Goal: Task Accomplishment & Management: Manage account settings

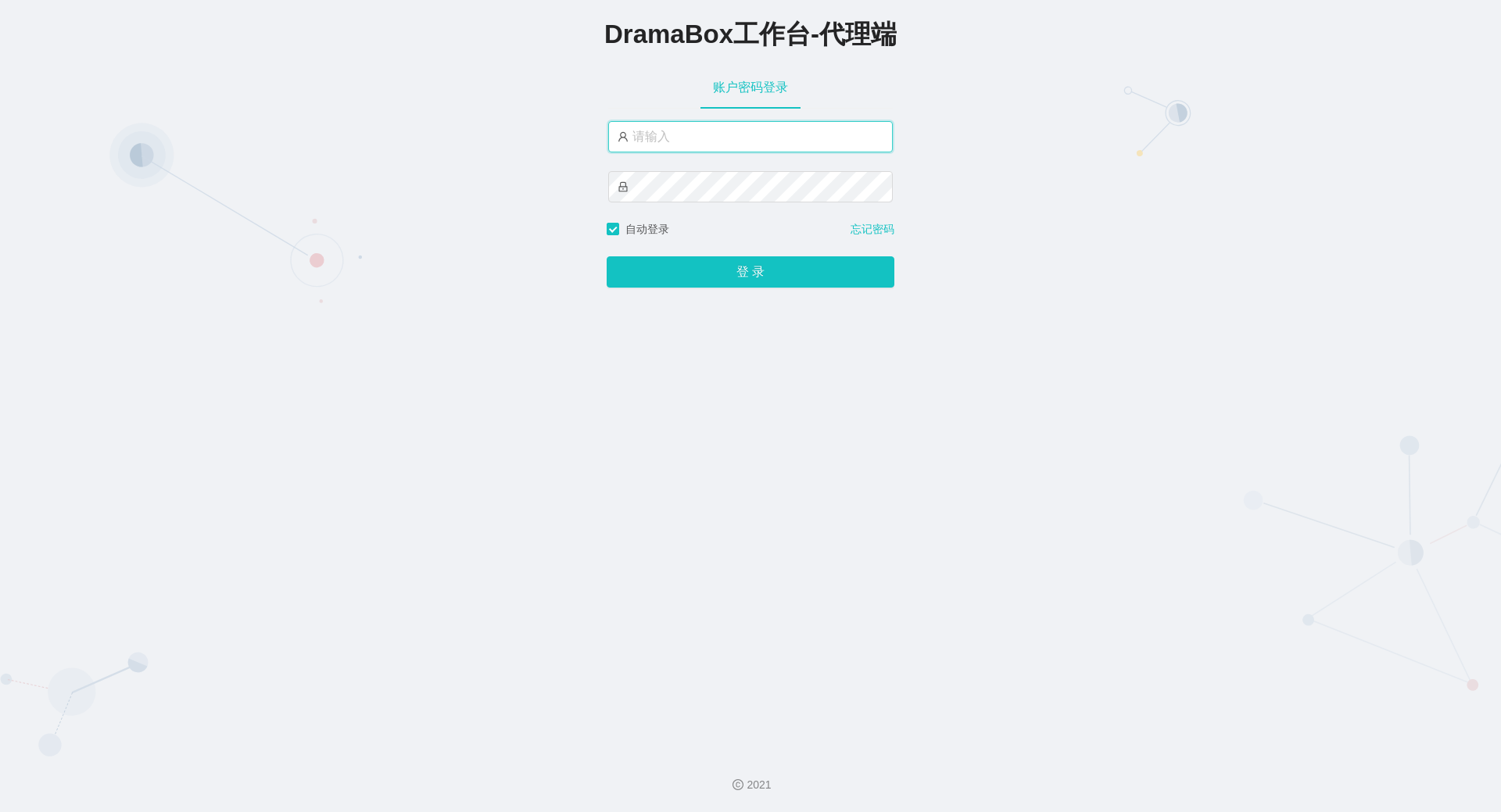
click at [672, 129] on input "text" at bounding box center [750, 136] width 285 height 32
paste input "by6"
type input "by6"
click at [607, 256] on button "登 录" at bounding box center [750, 272] width 288 height 32
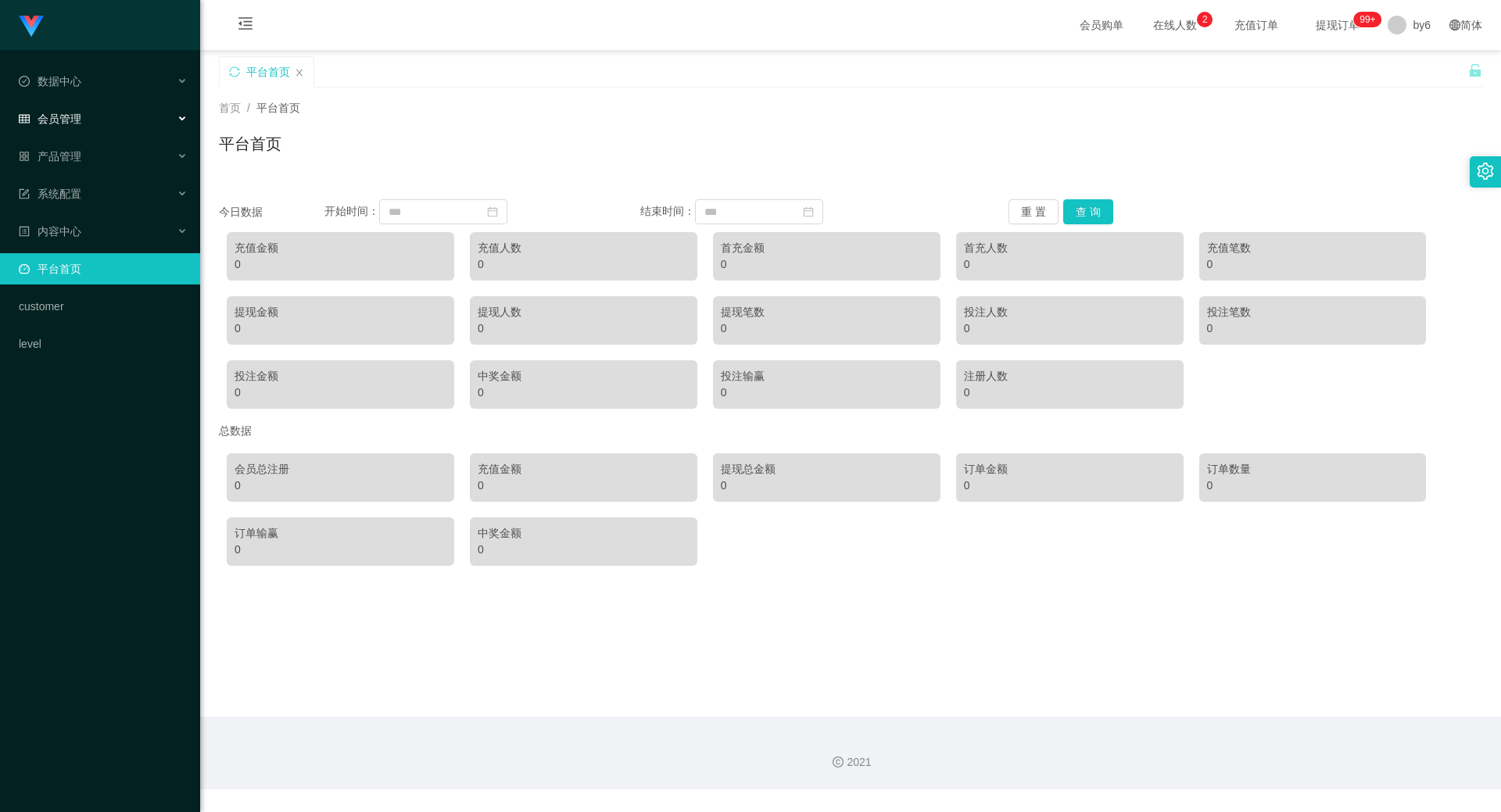
click at [97, 113] on div "会员管理" at bounding box center [100, 118] width 200 height 32
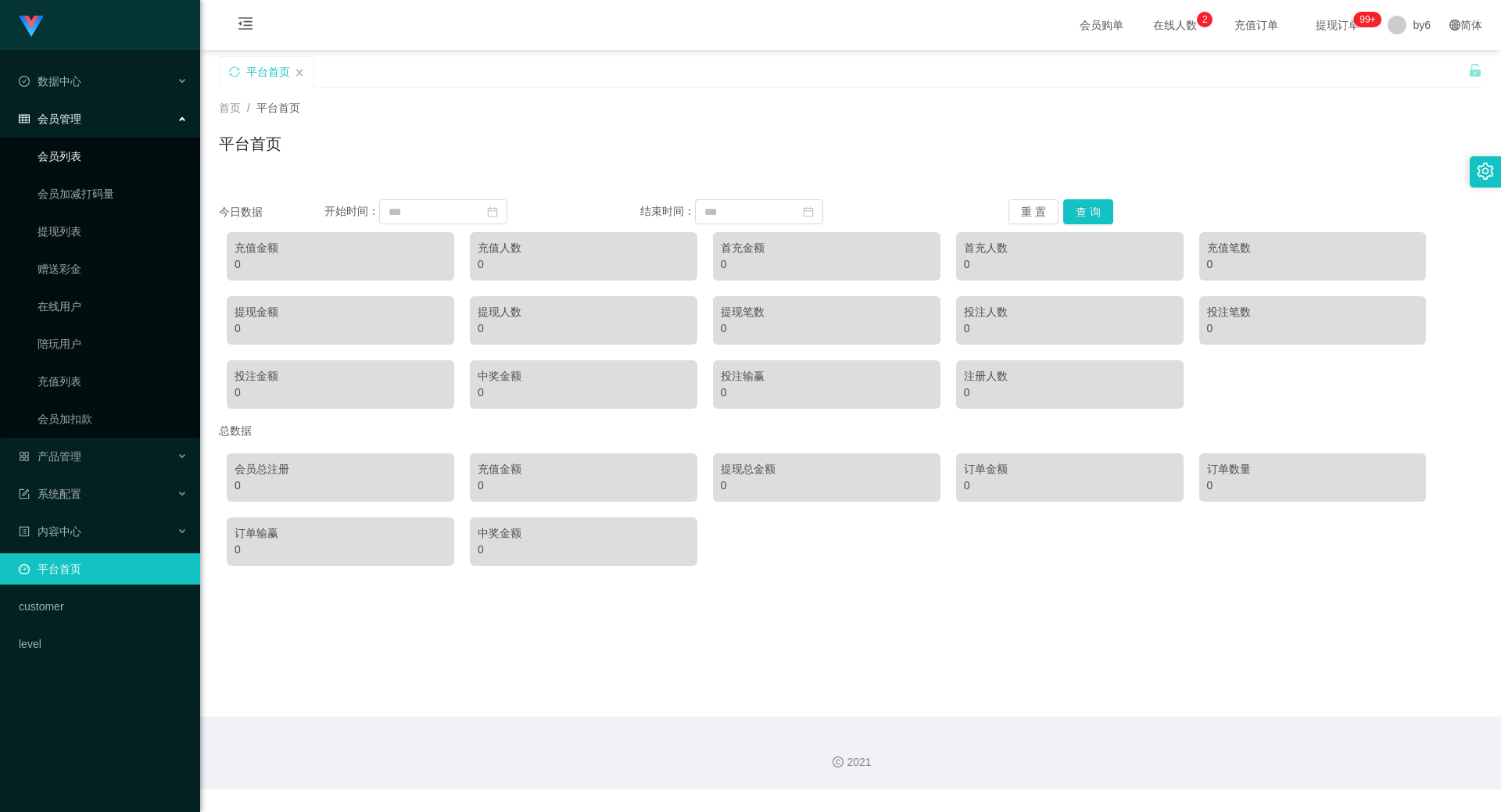
click at [96, 155] on link "会员列表" at bounding box center [112, 156] width 150 height 32
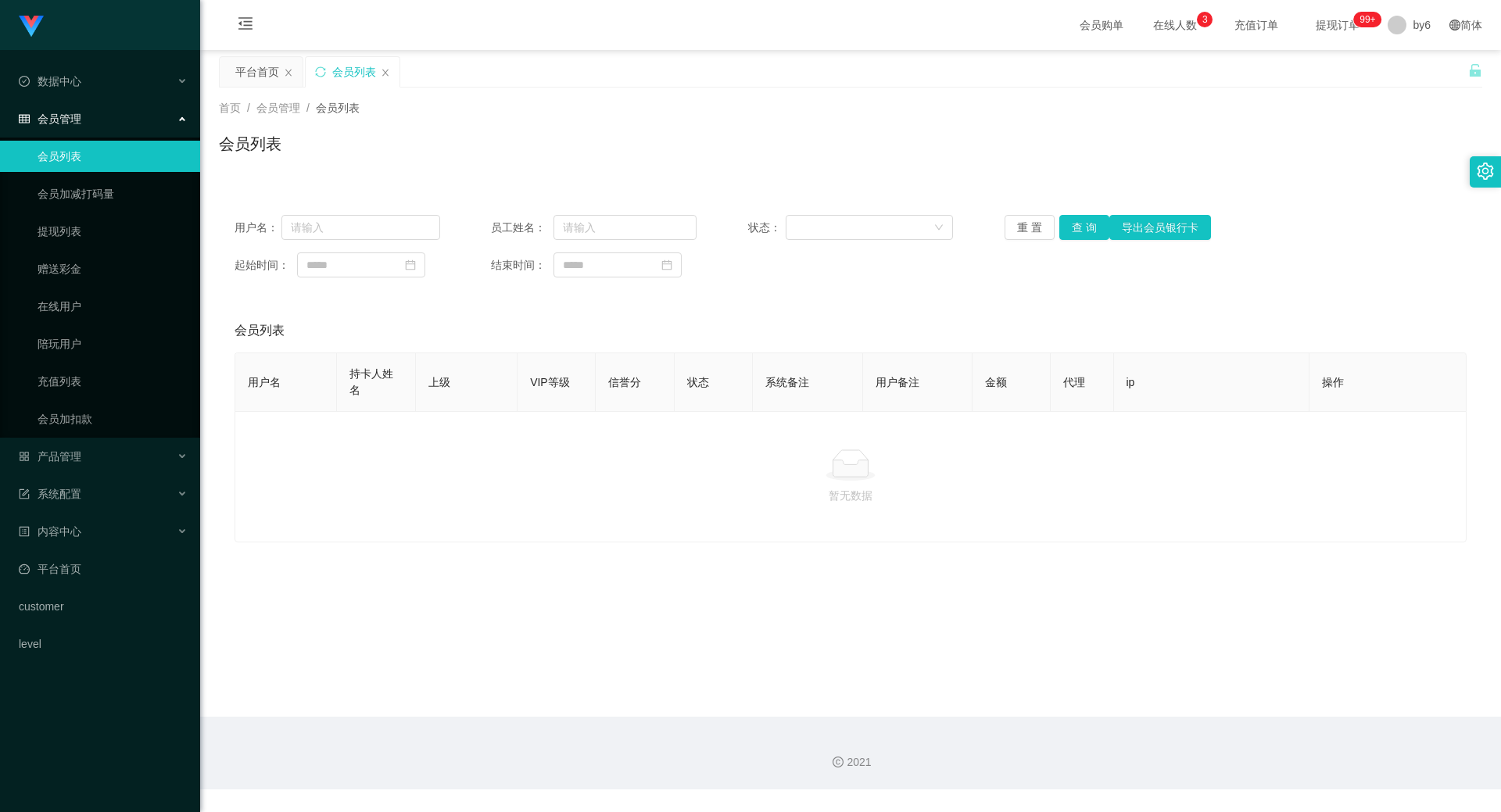
click at [65, 123] on span "会员管理" at bounding box center [49, 118] width 62 height 12
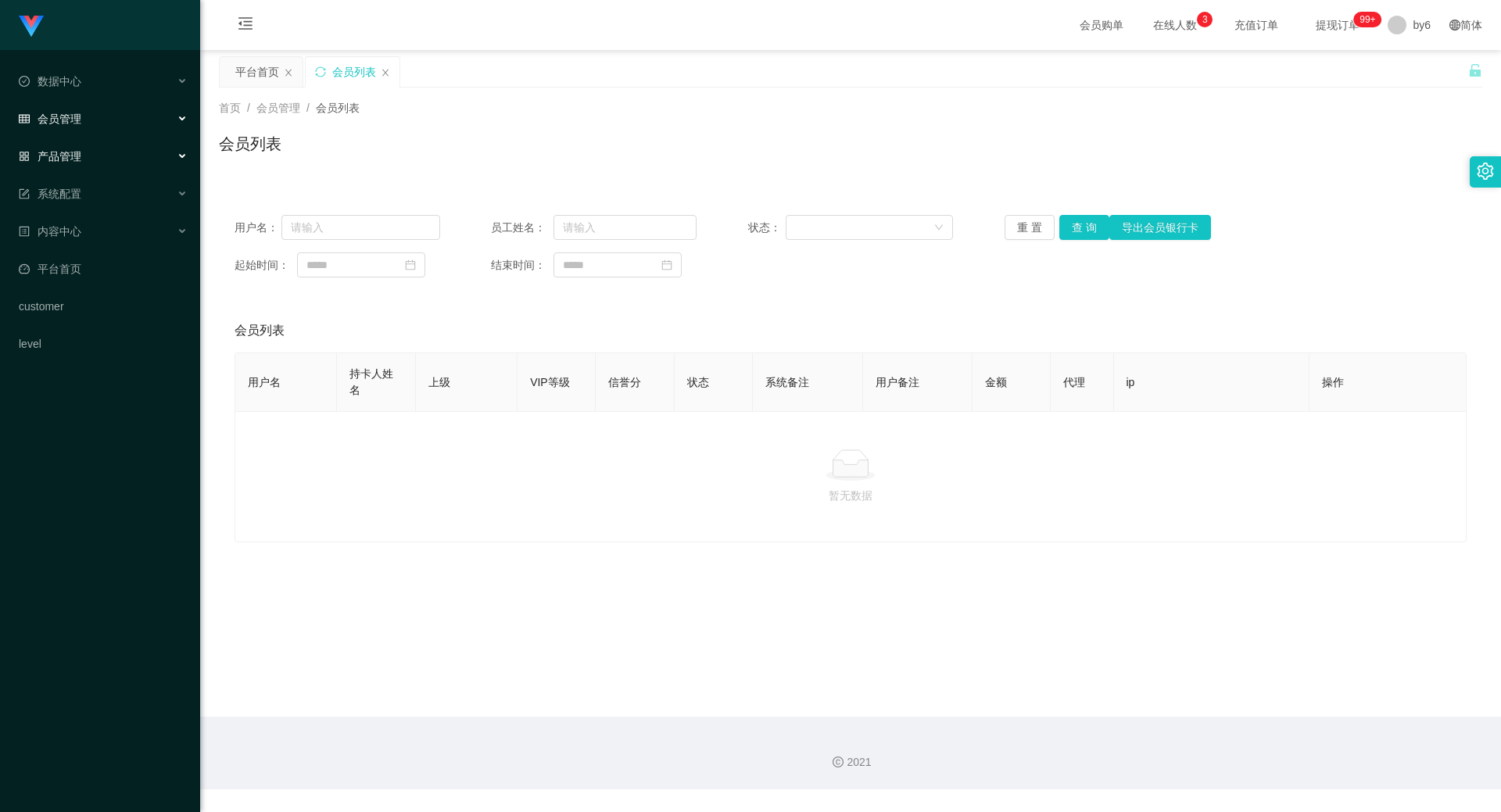
click at [73, 145] on div "产品管理" at bounding box center [100, 156] width 200 height 32
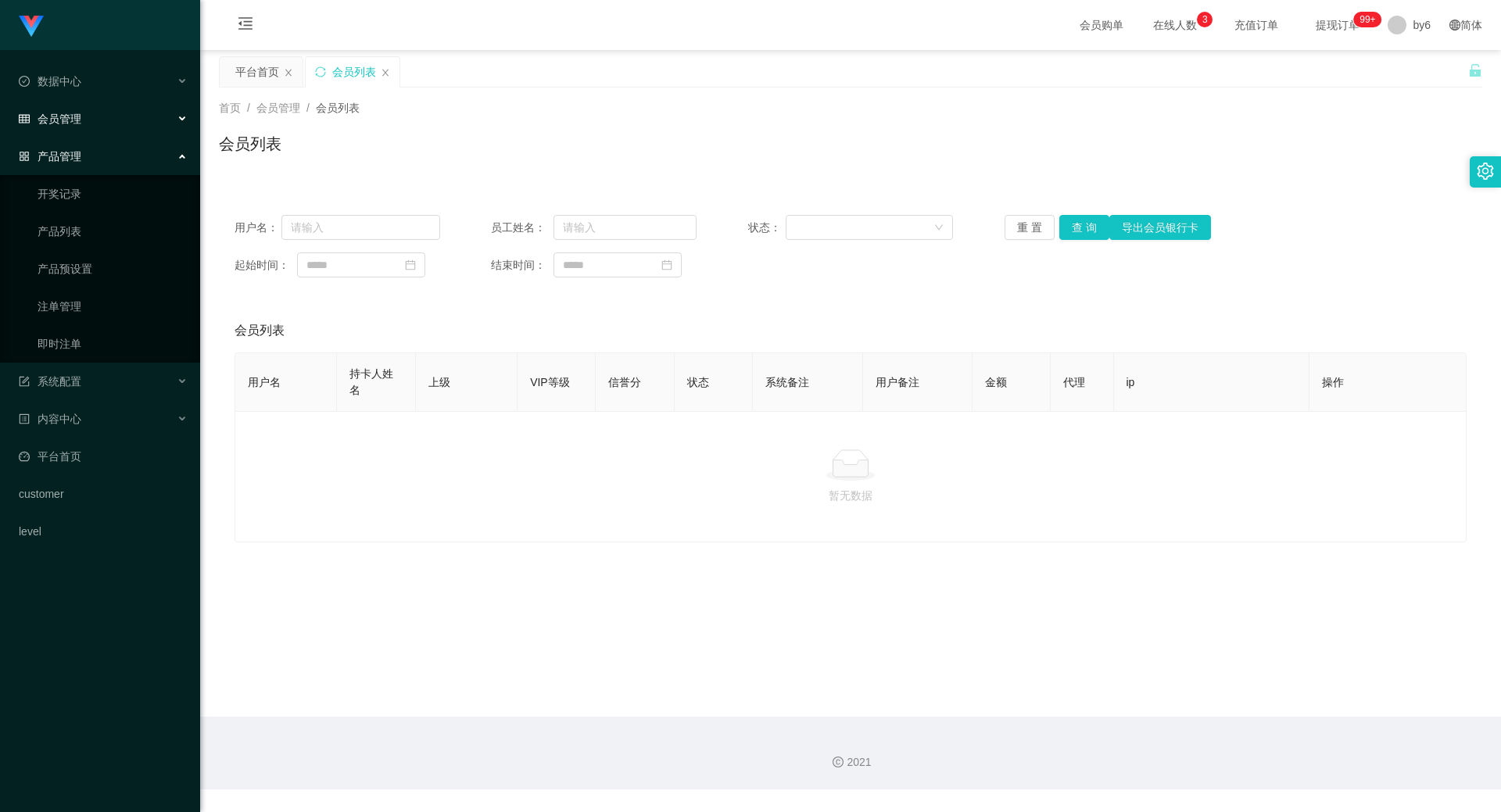
click at [74, 122] on span "会员管理" at bounding box center [49, 118] width 62 height 12
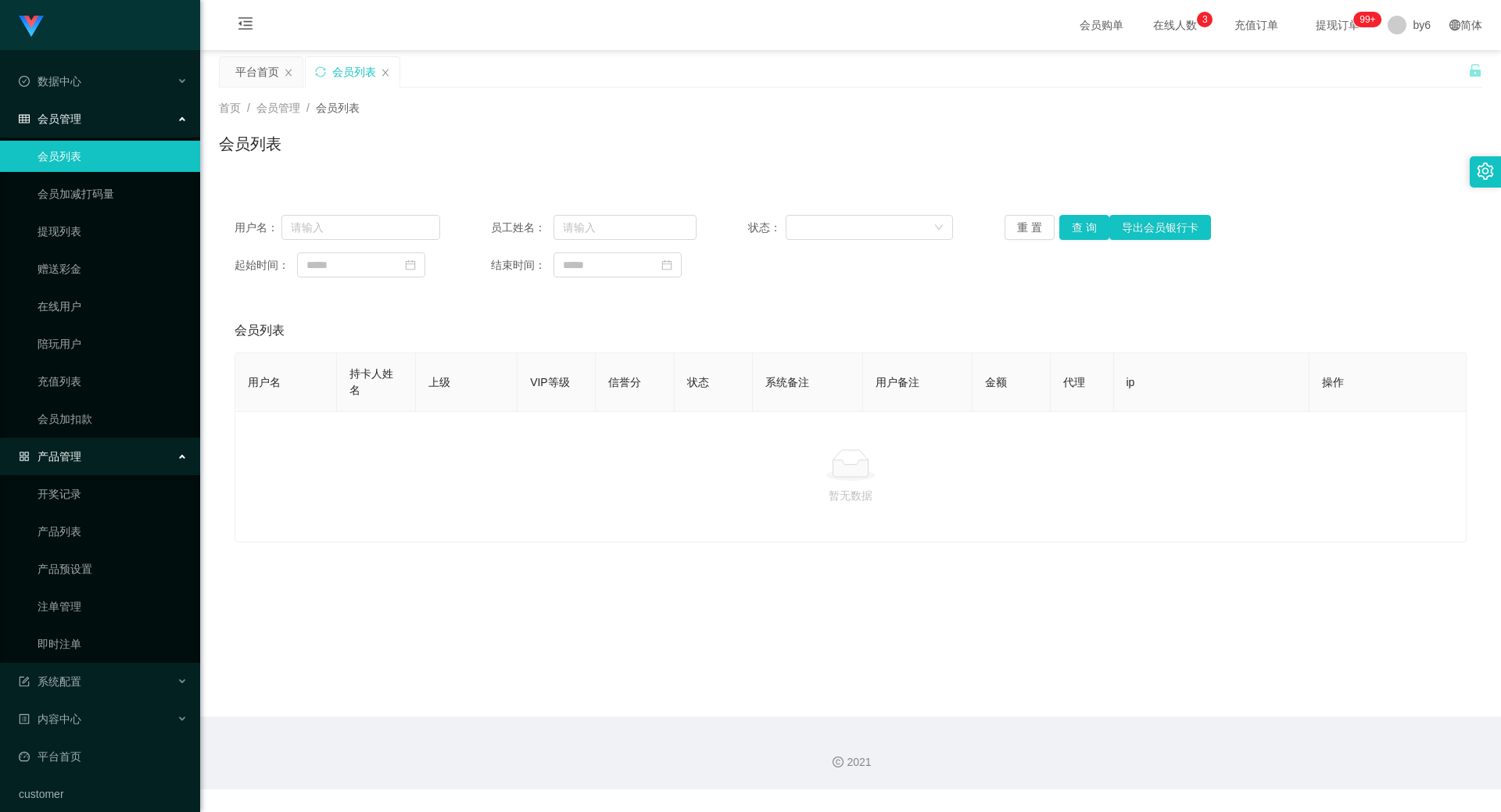
click at [65, 165] on link "会员列表" at bounding box center [112, 156] width 150 height 32
click at [1078, 221] on button "查 询" at bounding box center [1085, 227] width 50 height 25
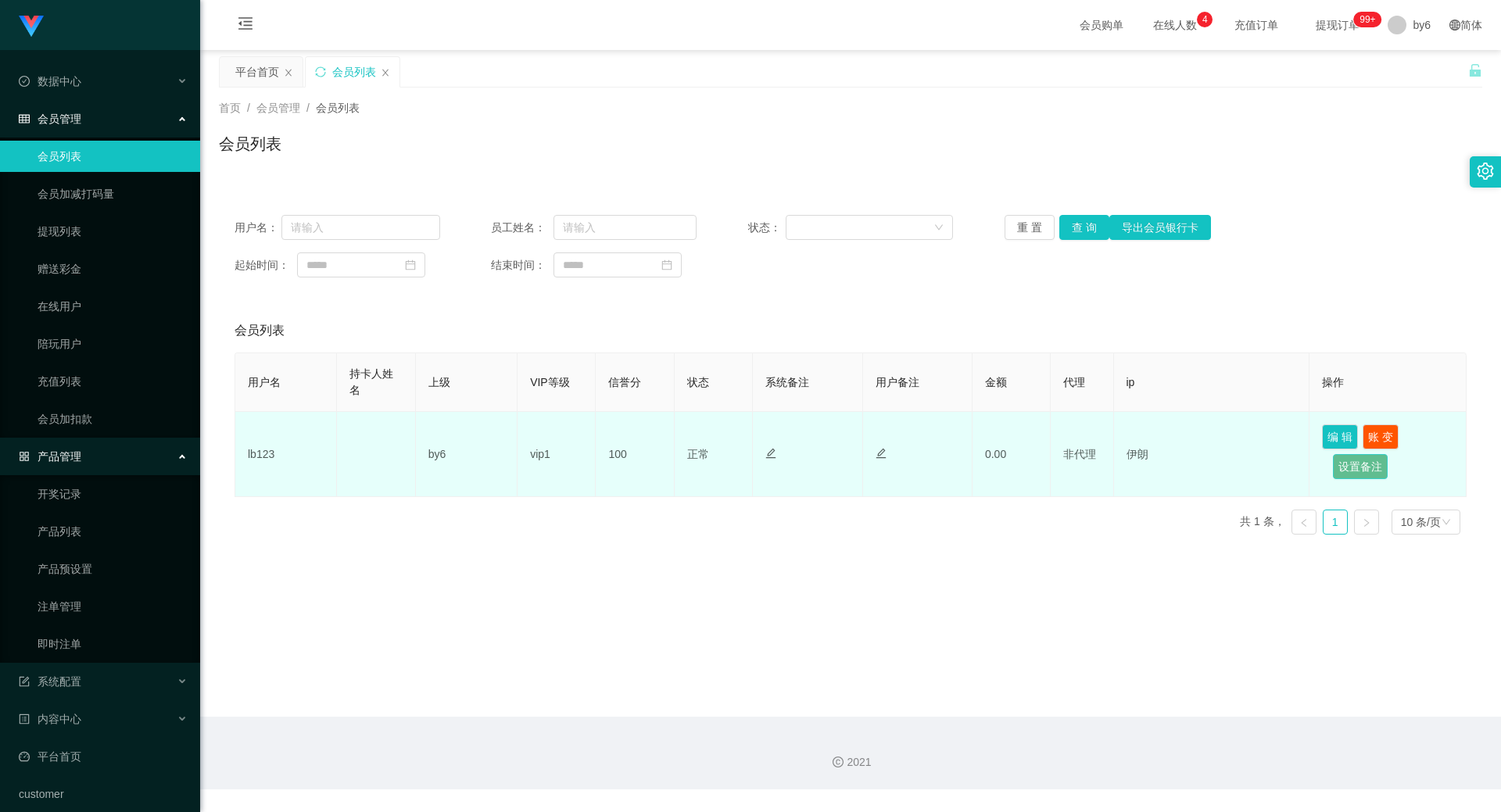
click at [1370, 463] on button "设置备注" at bounding box center [1360, 466] width 54 height 25
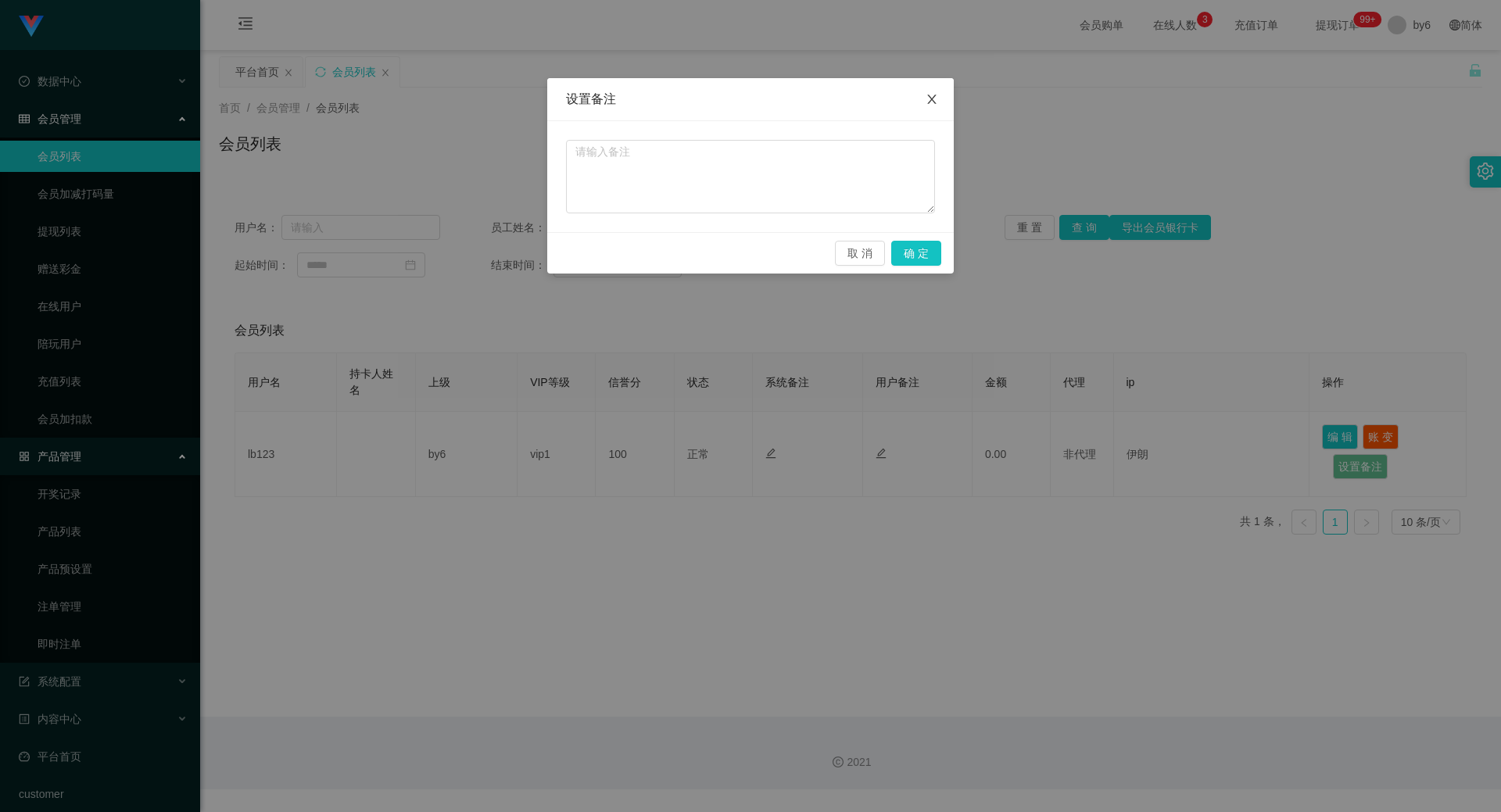
click at [929, 101] on icon "图标: close" at bounding box center [931, 99] width 12 height 12
